Goal: Task Accomplishment & Management: Manage account settings

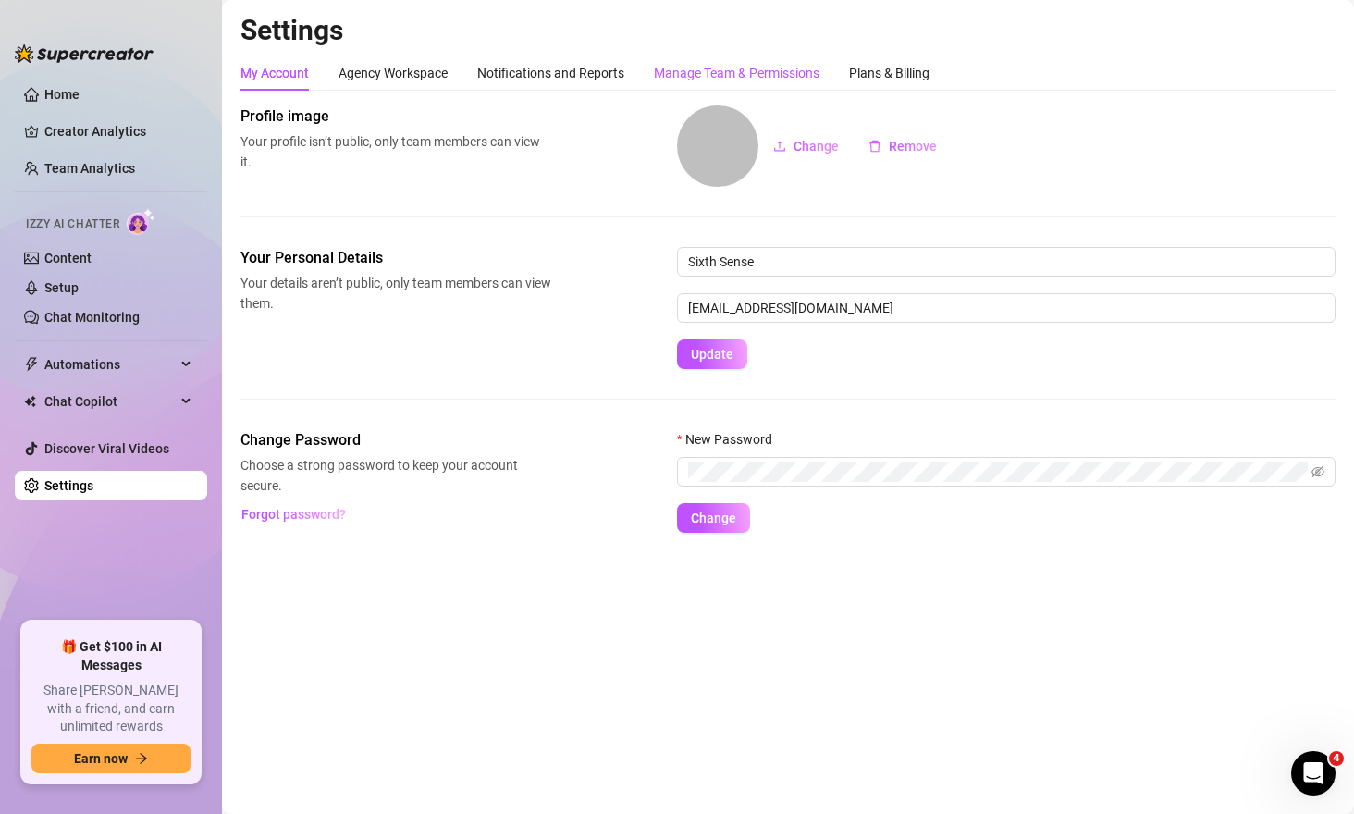
click at [762, 75] on div "Manage Team & Permissions" at bounding box center [737, 73] width 166 height 20
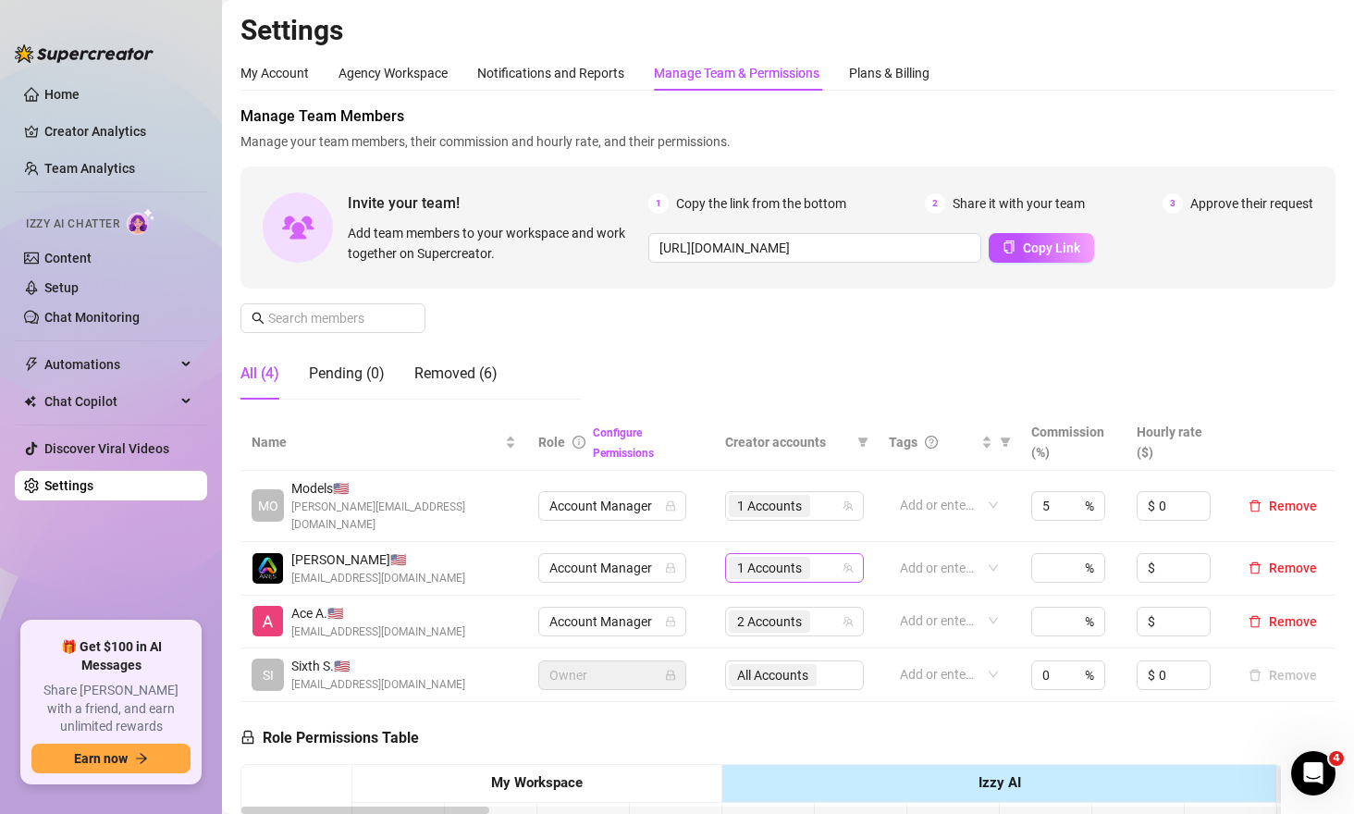
click at [792, 558] on span "1 Accounts" at bounding box center [769, 568] width 65 height 20
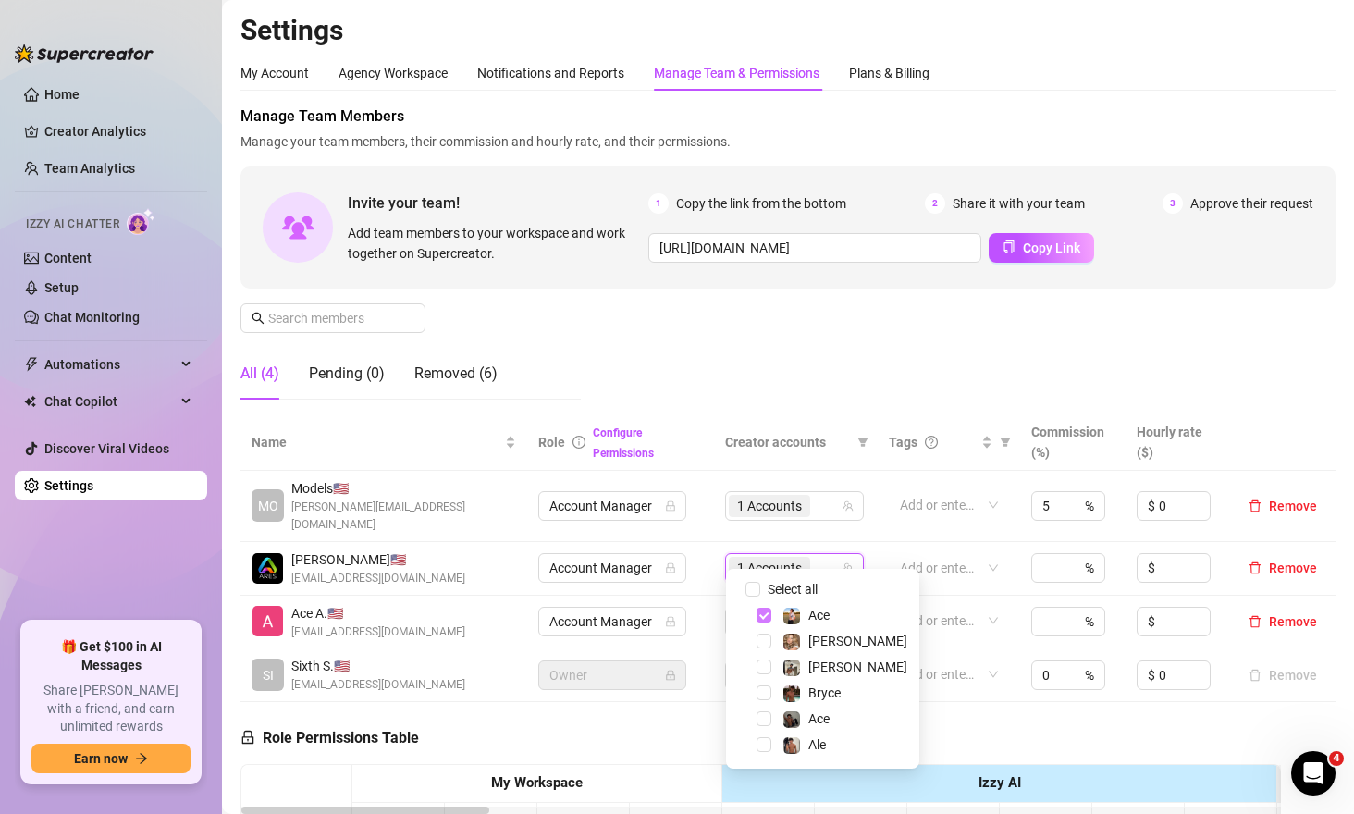
click at [763, 614] on span "Select tree node" at bounding box center [764, 615] width 15 height 15
click at [838, 391] on div "Manage Team Members Manage your team members, their commission and hourly rate,…" at bounding box center [788, 259] width 1095 height 309
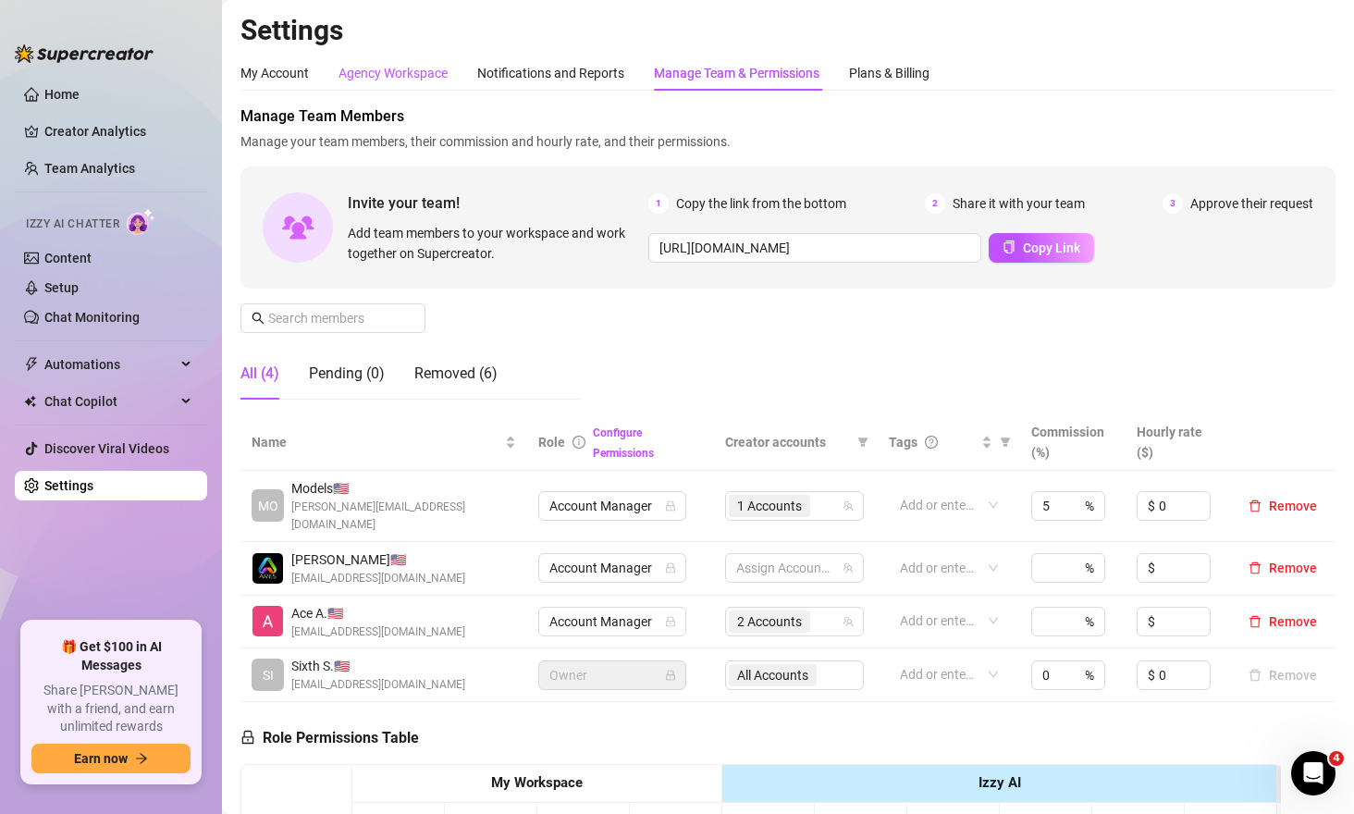
click at [380, 69] on div "Agency Workspace" at bounding box center [393, 73] width 109 height 20
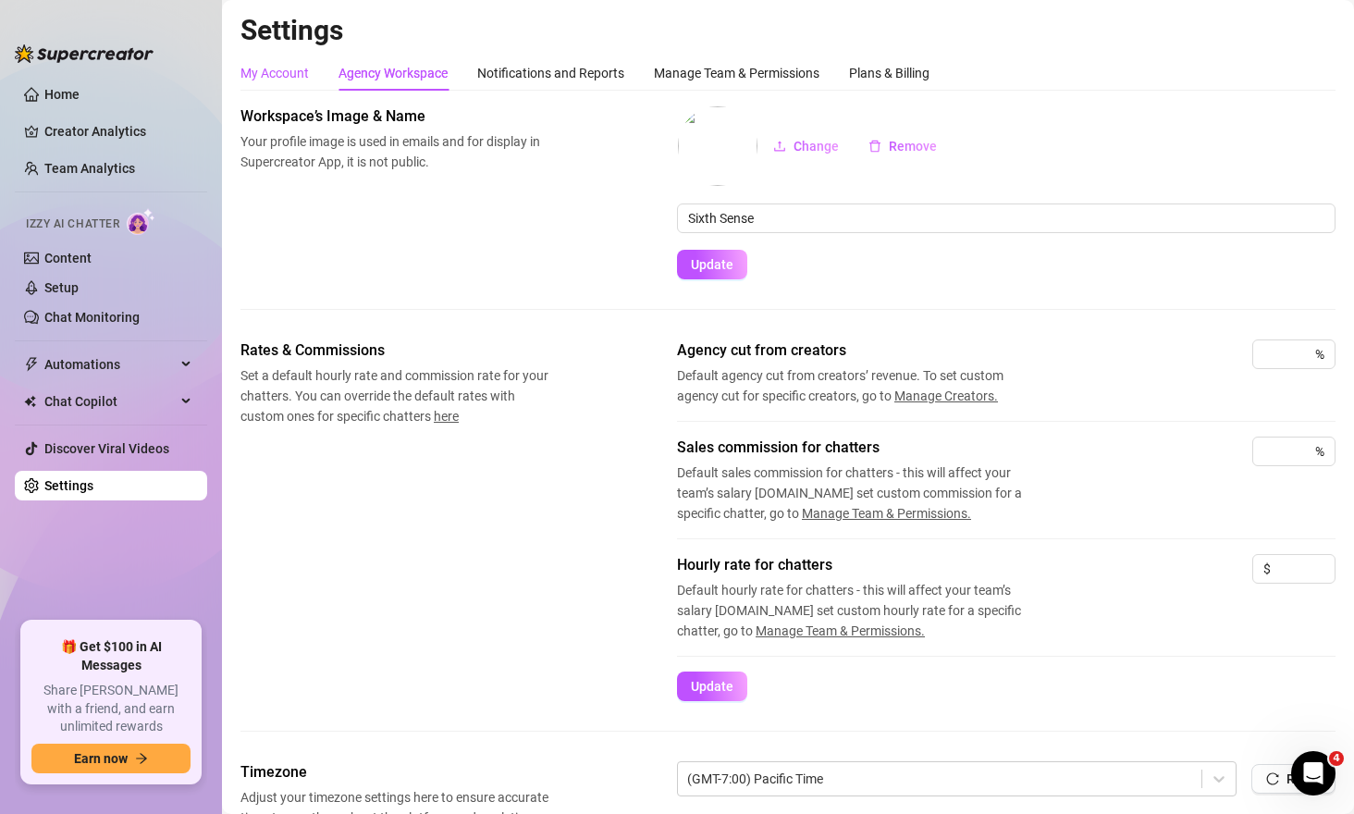
click at [281, 73] on div "My Account" at bounding box center [275, 73] width 68 height 20
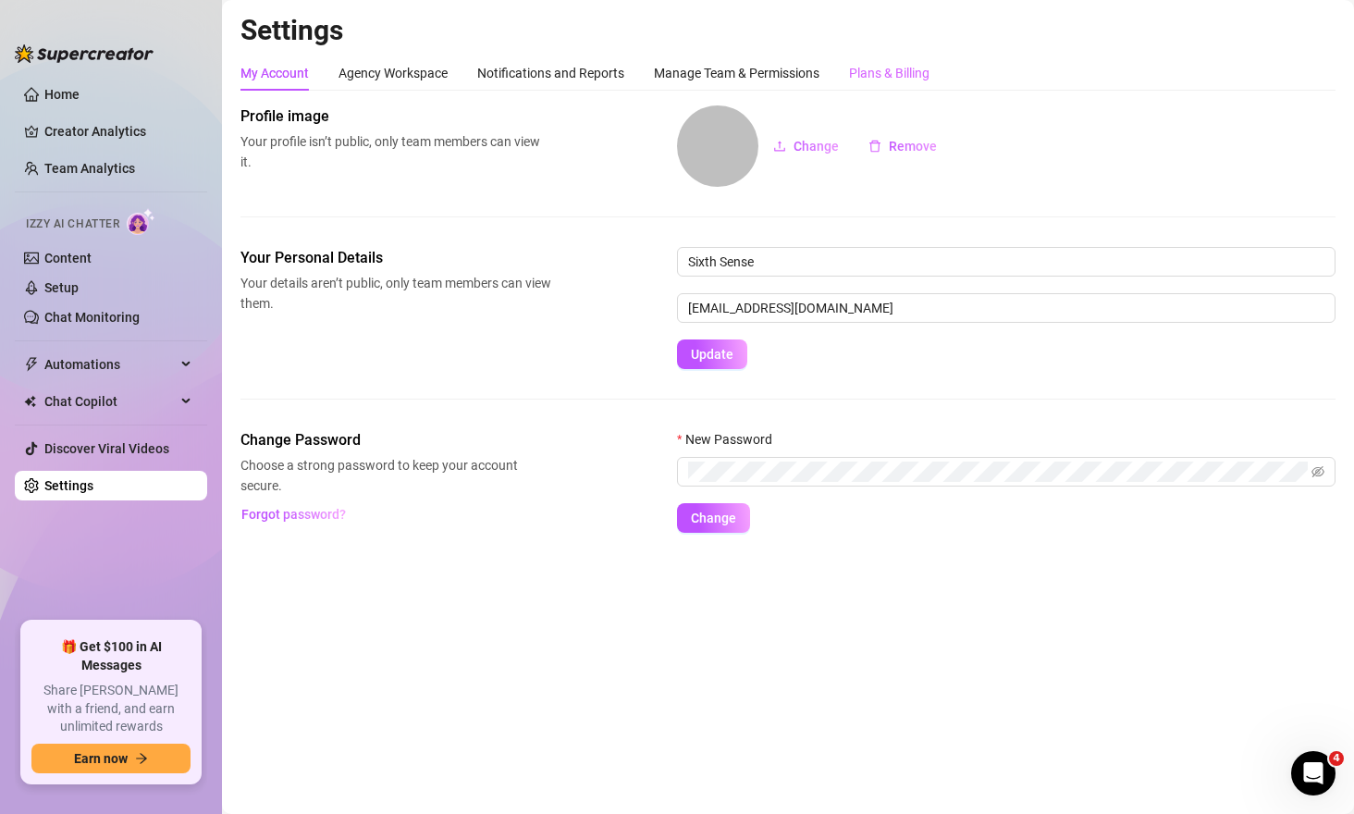
click at [911, 55] on div "Settings My Account Agency Workspace Notifications and Reports Manage Team & Pe…" at bounding box center [788, 284] width 1095 height 542
click at [910, 73] on div "Plans & Billing" at bounding box center [889, 73] width 80 height 20
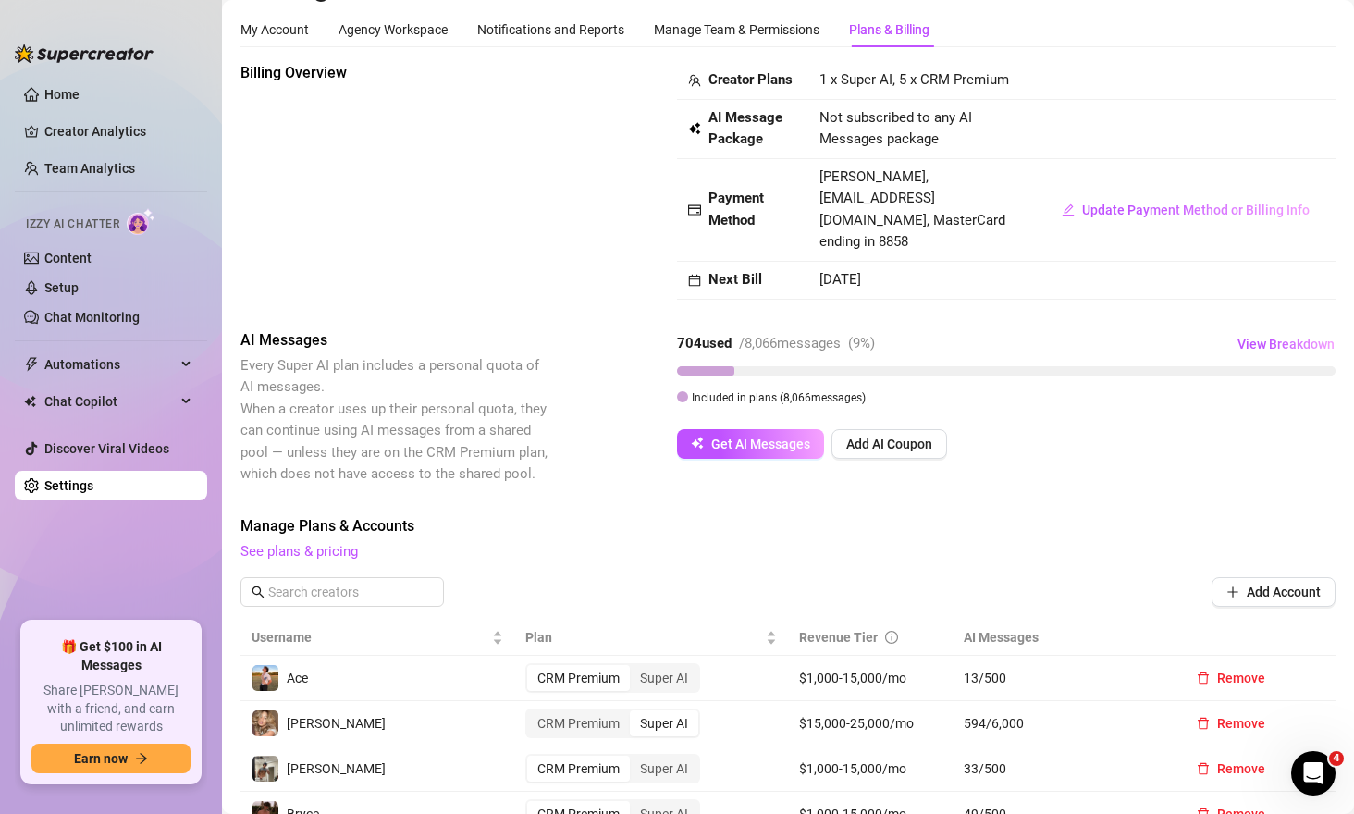
scroll to position [47, 0]
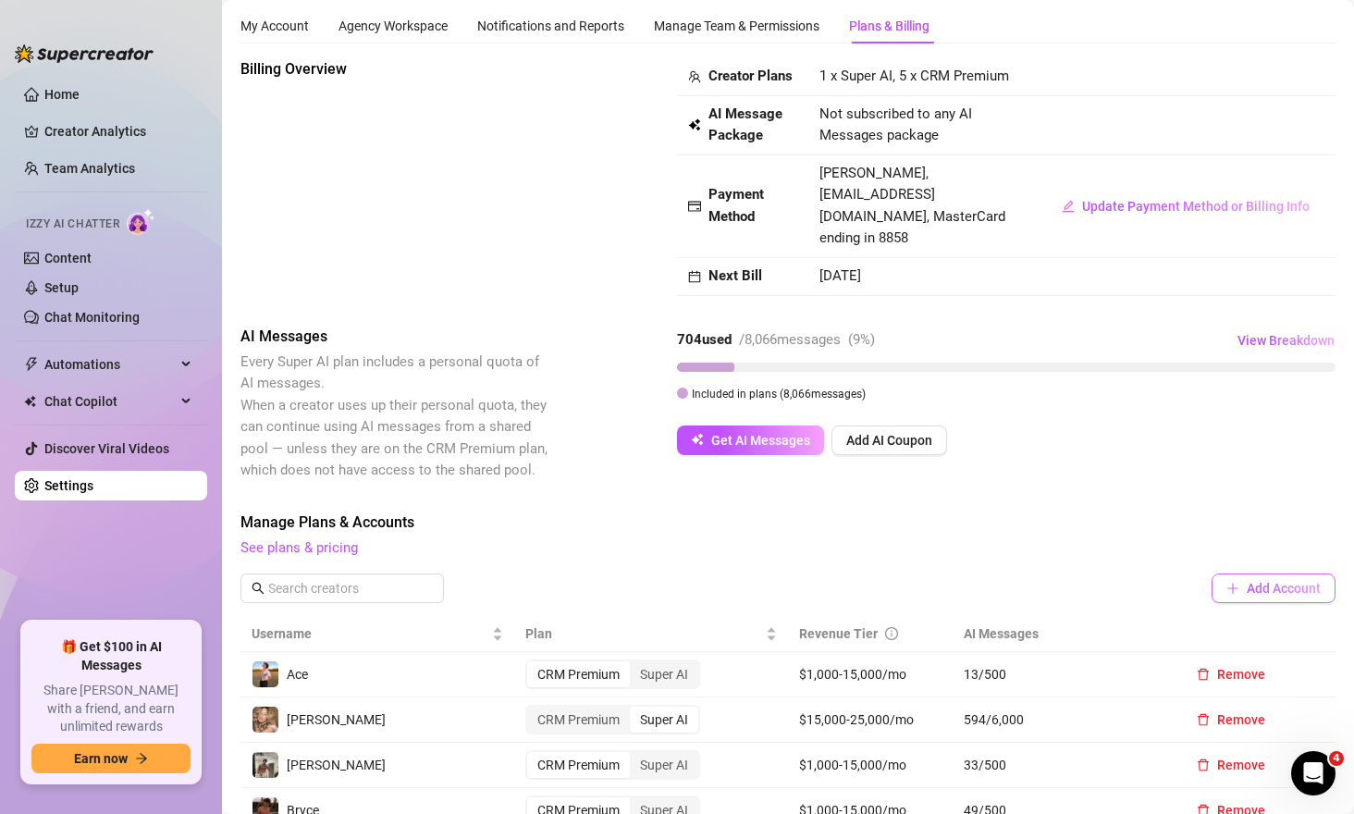
click at [1202, 575] on button "Add Account" at bounding box center [1274, 589] width 124 height 30
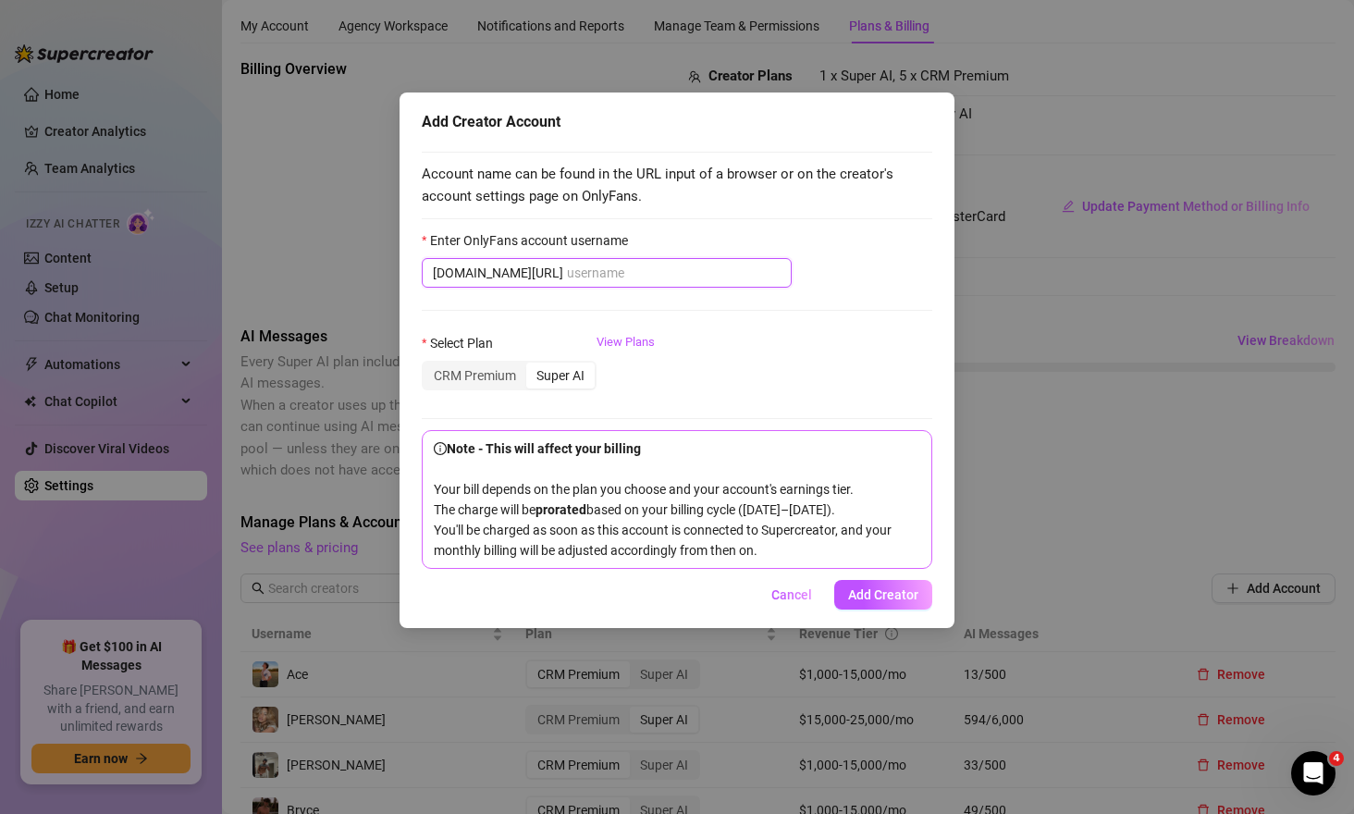
click at [567, 266] on input "Enter OnlyFans account username" at bounding box center [674, 273] width 214 height 20
paste input "@naughtypuertorican"
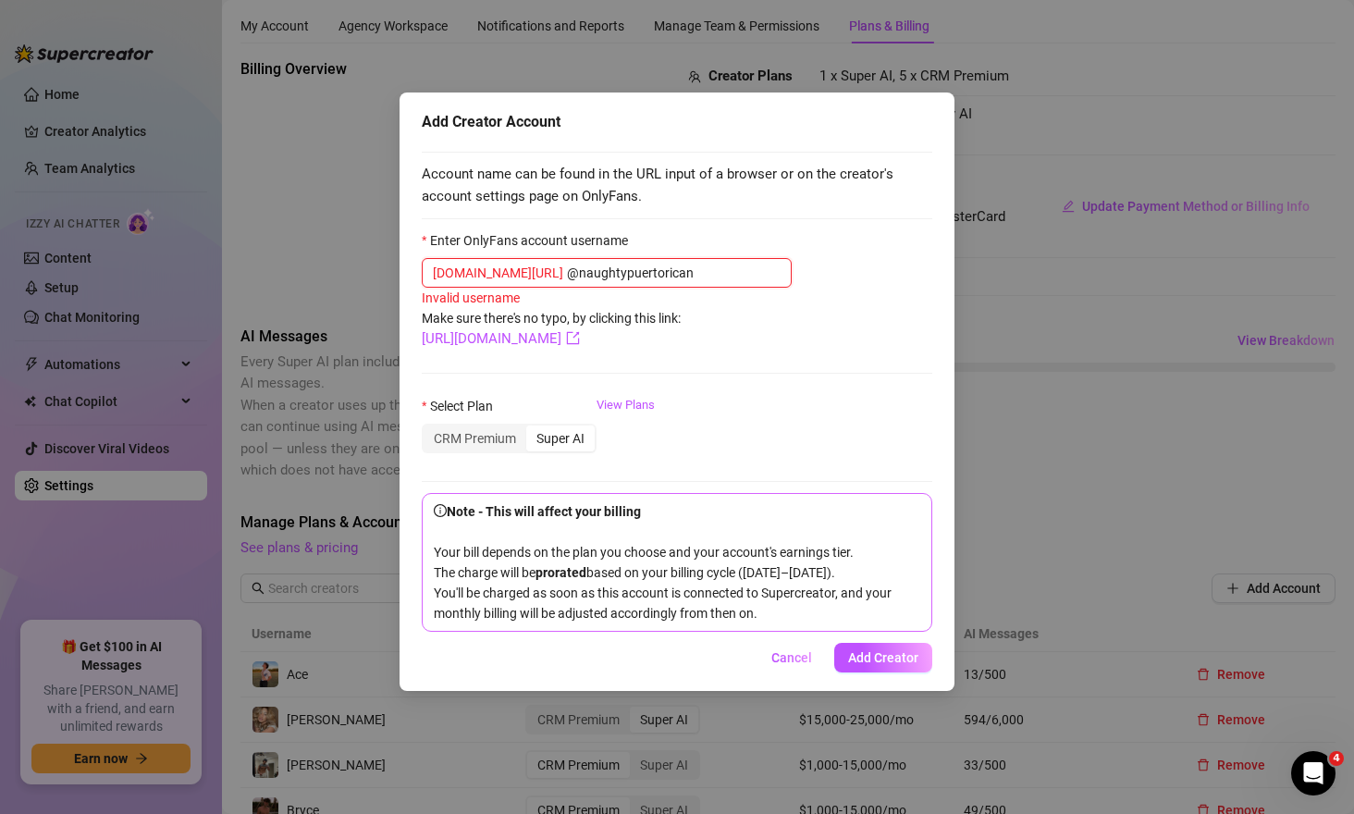
drag, startPoint x: 528, startPoint y: 274, endPoint x: 562, endPoint y: 304, distance: 45.9
click at [567, 278] on input "@naughtypuertorican" at bounding box center [674, 273] width 214 height 20
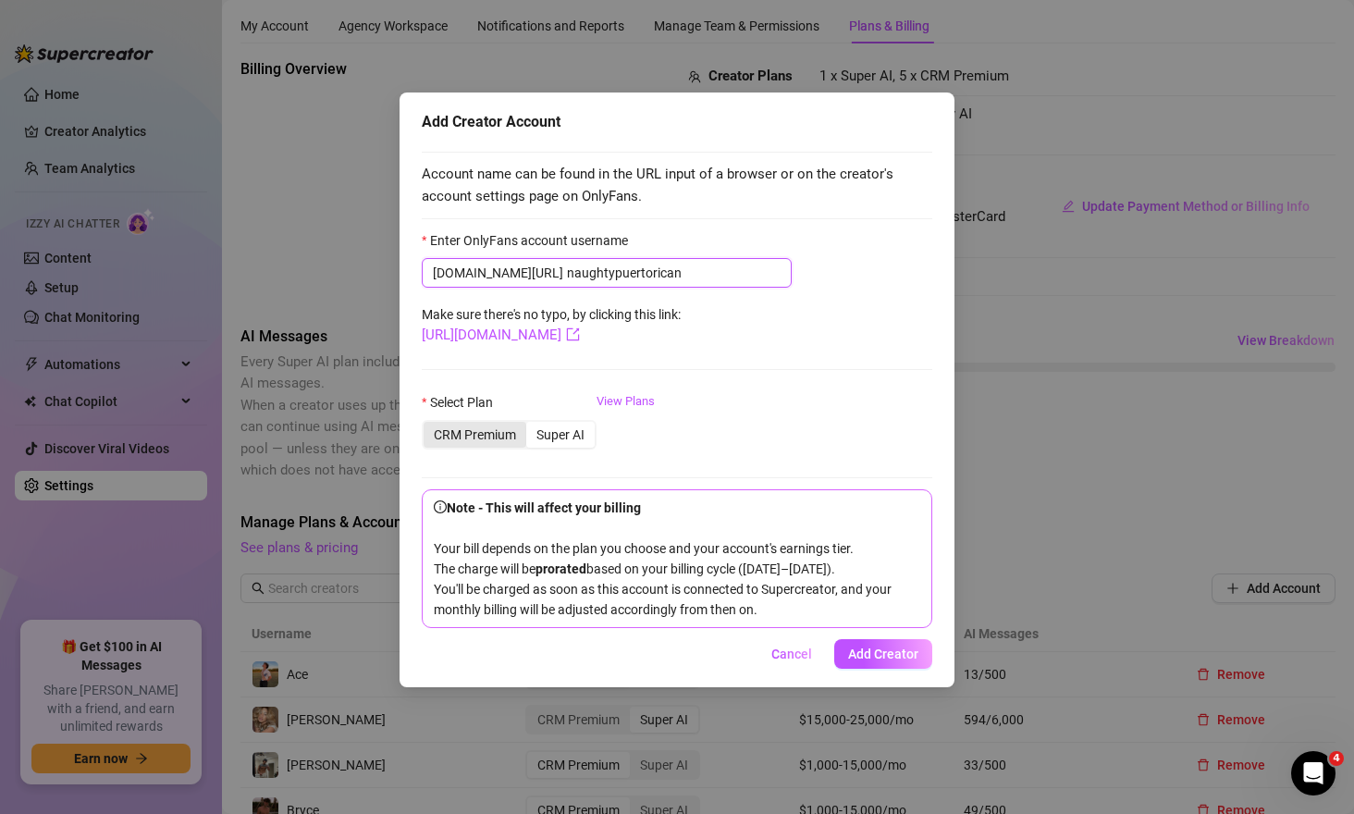
type input "naughtypuertorican"
drag, startPoint x: 471, startPoint y: 435, endPoint x: 696, endPoint y: 553, distance: 254.1
click at [471, 435] on div "CRM Premium" at bounding box center [475, 435] width 103 height 26
click at [428, 425] on input "CRM Premium" at bounding box center [428, 425] width 0 height 0
click at [870, 661] on span "Add Creator" at bounding box center [883, 654] width 70 height 15
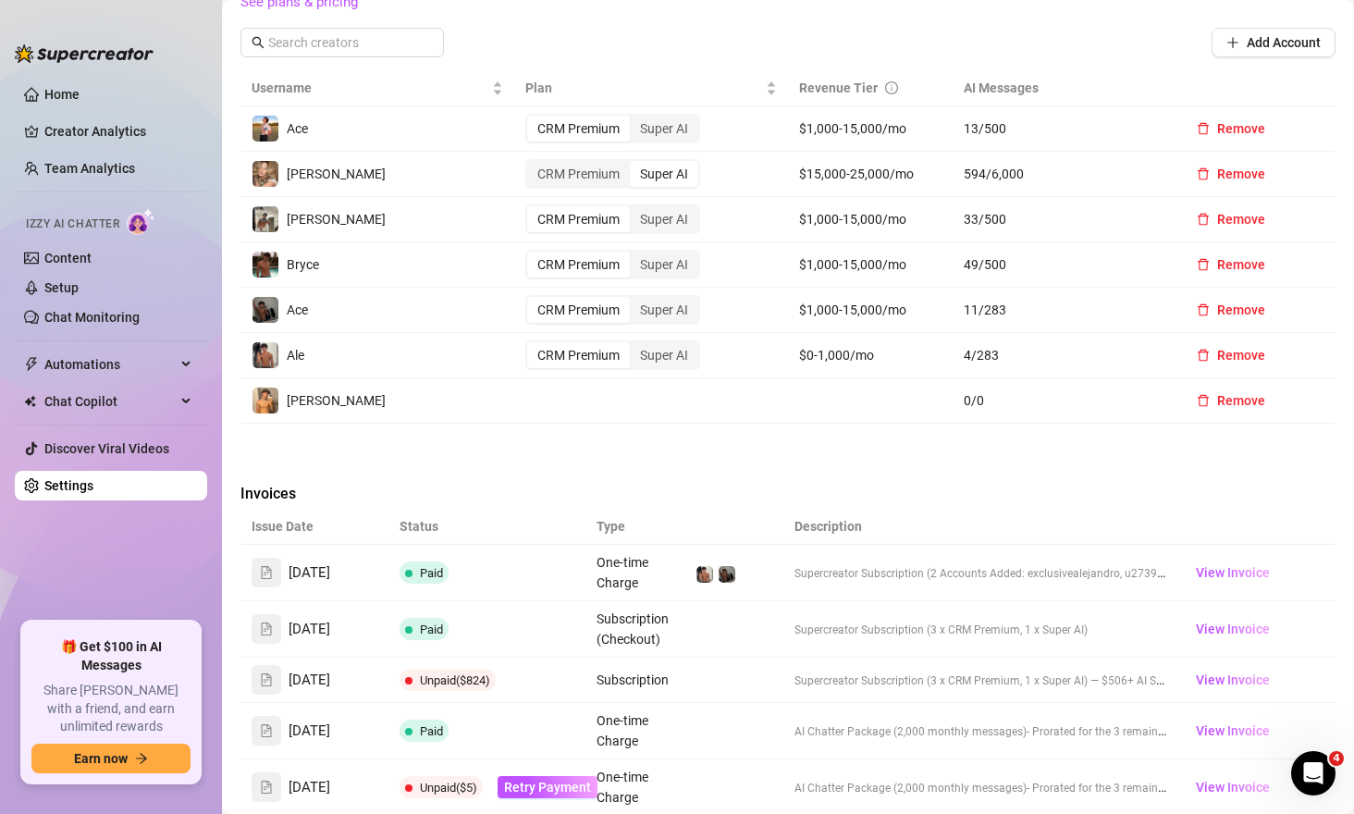
scroll to position [595, 0]
drag, startPoint x: 624, startPoint y: 455, endPoint x: 615, endPoint y: 464, distance: 13.1
click at [624, 455] on div "Billing Overview Creator Plans 1 x Super AI, 5 x CRM Premium AI Message Package…" at bounding box center [788, 265] width 1095 height 1509
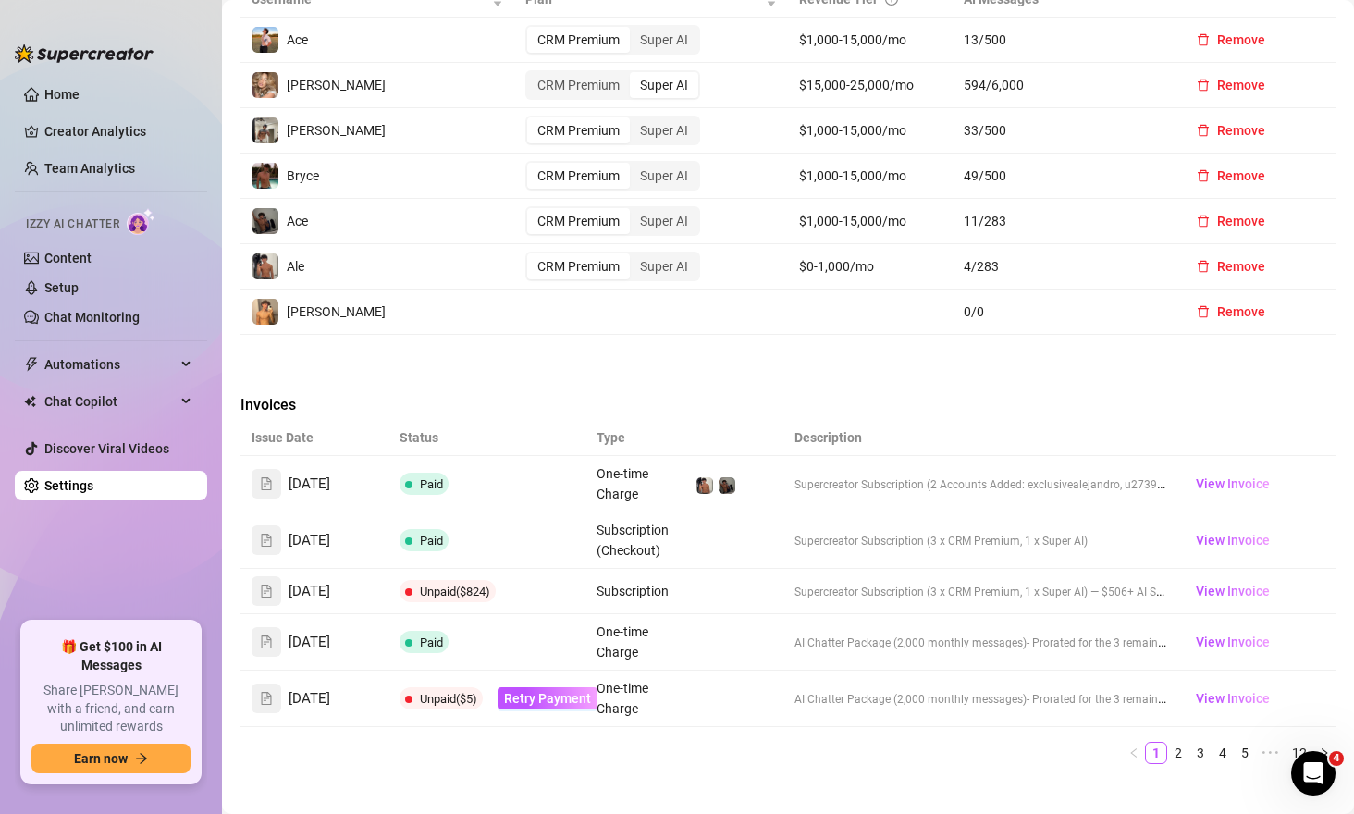
scroll to position [0, 0]
